Goal: Information Seeking & Learning: Learn about a topic

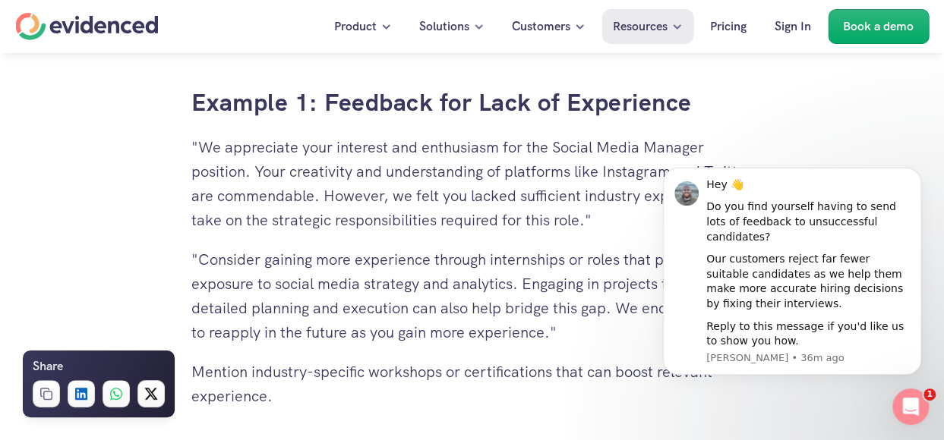
scroll to position [3417, 0]
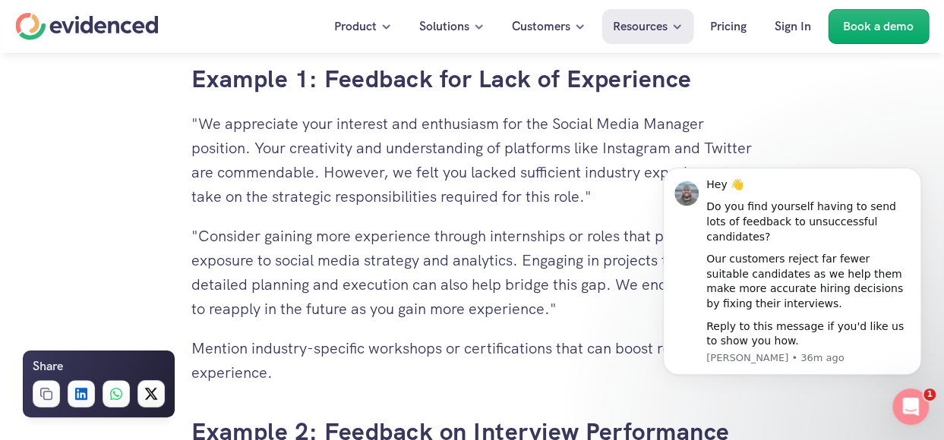
drag, startPoint x: 497, startPoint y: 119, endPoint x: 216, endPoint y: 121, distance: 281.7
click at [216, 121] on p ""We appreciate your interest and enthusiasm for the Social Media Manager positi…" at bounding box center [472, 160] width 562 height 97
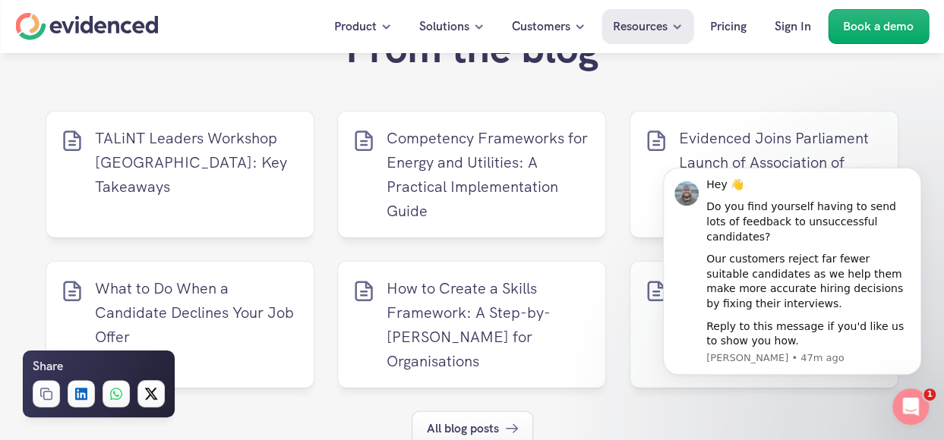
scroll to position [7516, 0]
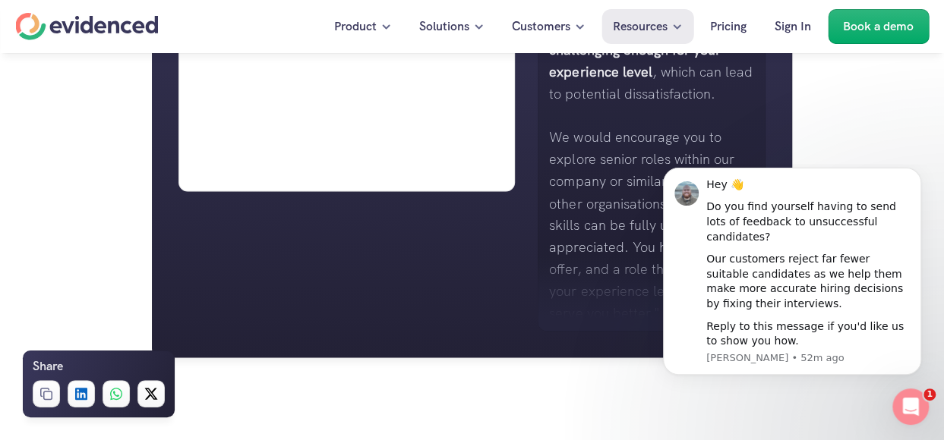
scroll to position [1291, 0]
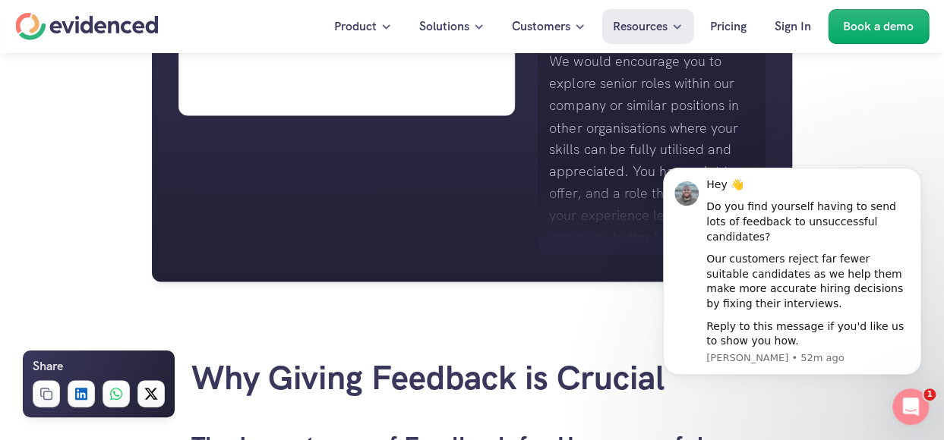
click at [613, 170] on p "We would encourage you to explore senior roles within our company or similar po…" at bounding box center [651, 149] width 205 height 197
click at [916, 175] on icon "Dismiss notification" at bounding box center [915, 171] width 5 height 5
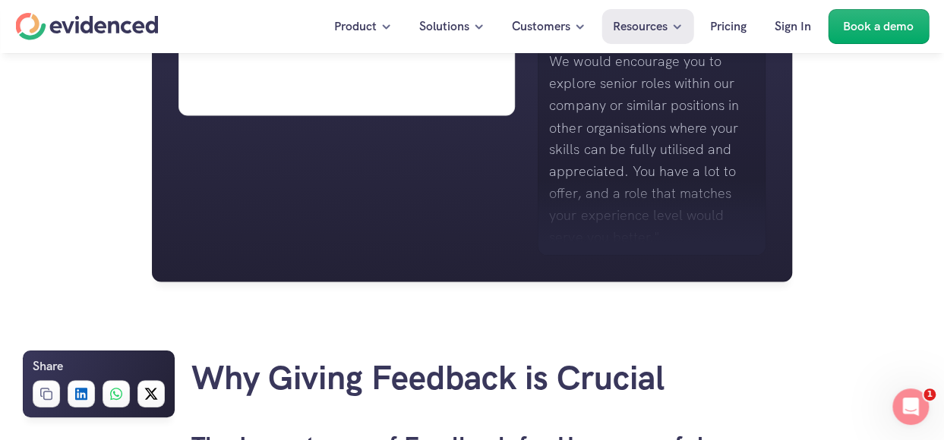
click at [705, 162] on p "We would encourage you to explore senior roles within our company or similar po…" at bounding box center [651, 149] width 205 height 197
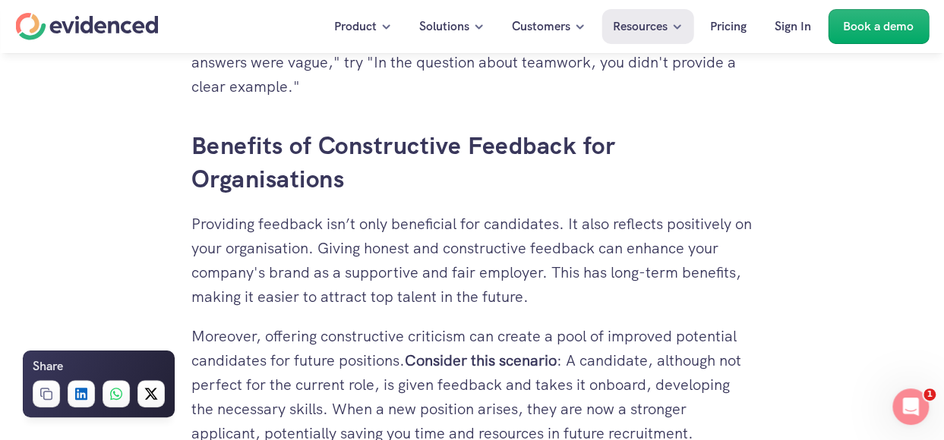
scroll to position [2126, 0]
